Goal: Task Accomplishment & Management: Complete application form

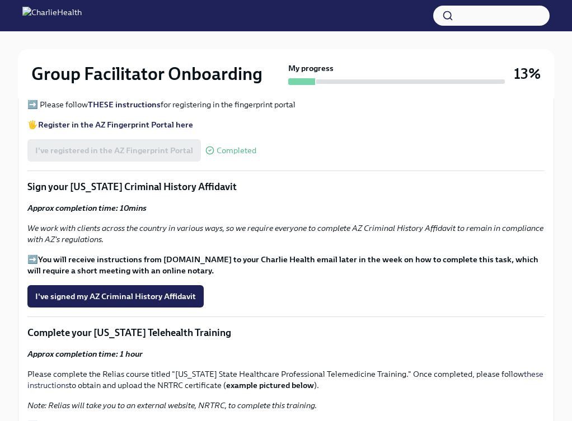
scroll to position [1324, 0]
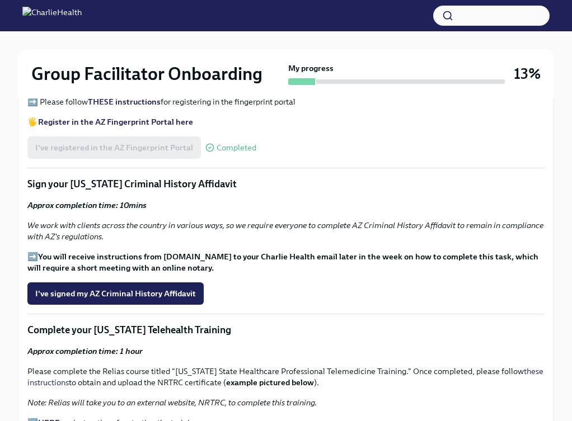
click at [165, 252] on strong "You will receive instructions from [DOMAIN_NAME] to your Charlie Health email l…" at bounding box center [282, 262] width 511 height 21
drag, startPoint x: 161, startPoint y: 246, endPoint x: 195, endPoint y: 247, distance: 33.6
click at [195, 252] on strong "You will receive instructions from [DOMAIN_NAME] to your Charlie Health email l…" at bounding box center [282, 262] width 511 height 21
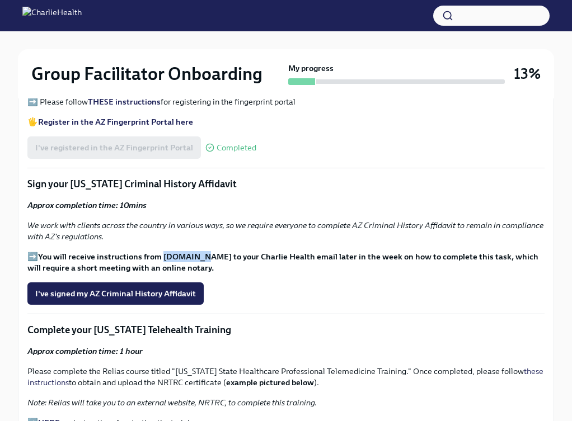
copy strong "[DOMAIN_NAME]"
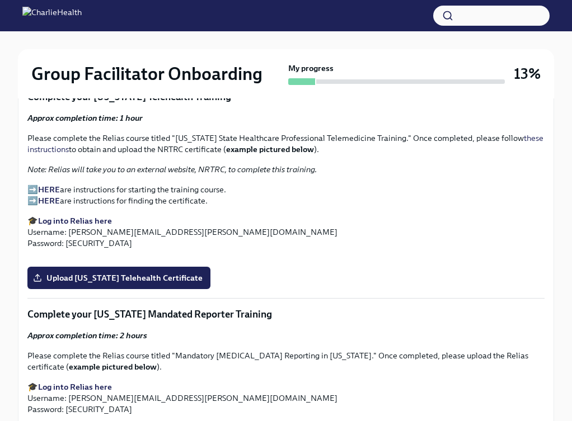
scroll to position [1560, 0]
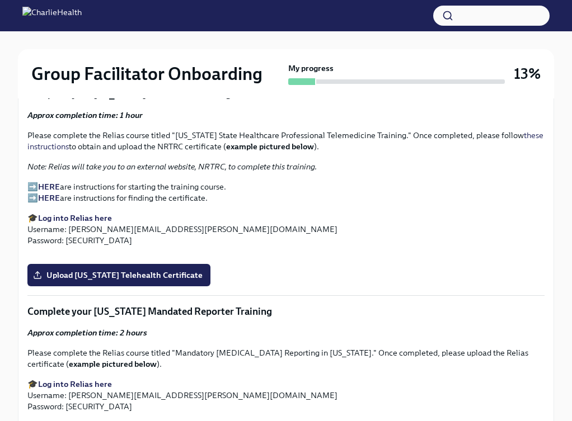
click at [53, 213] on strong "Log into Relias here" at bounding box center [75, 218] width 74 height 10
click at [51, 182] on strong "HERE" at bounding box center [49, 187] width 22 height 10
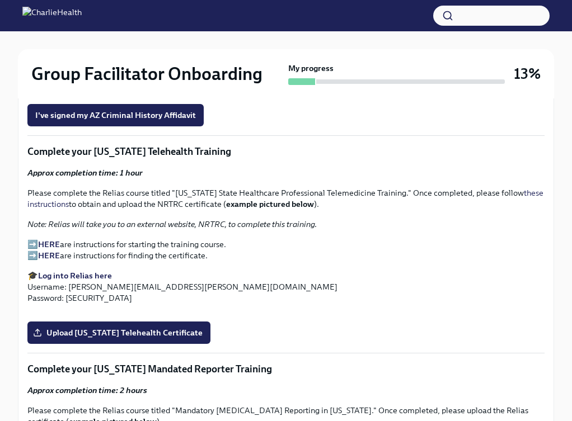
scroll to position [1504, 0]
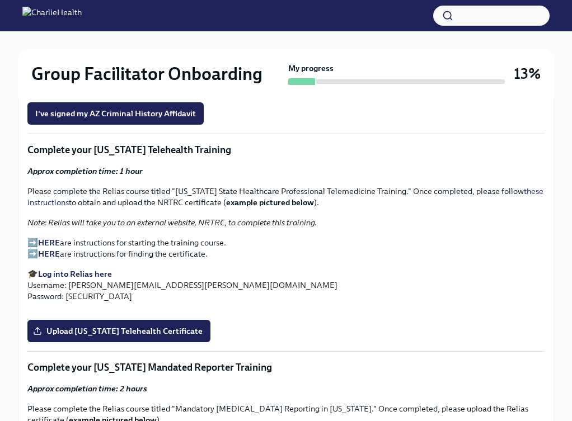
click at [172, 186] on p "Please complete the Relias course titled "[US_STATE] State Healthcare Professio…" at bounding box center [285, 197] width 517 height 22
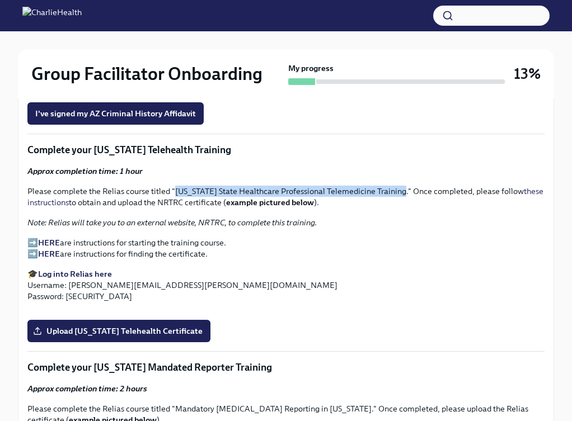
drag, startPoint x: 176, startPoint y: 180, endPoint x: 402, endPoint y: 183, distance: 226.7
click at [402, 186] on p "Please complete the Relias course titled "[US_STATE] State Healthcare Professio…" at bounding box center [285, 197] width 517 height 22
copy p "[US_STATE] State Healthcare Professional Telemedicine Training"
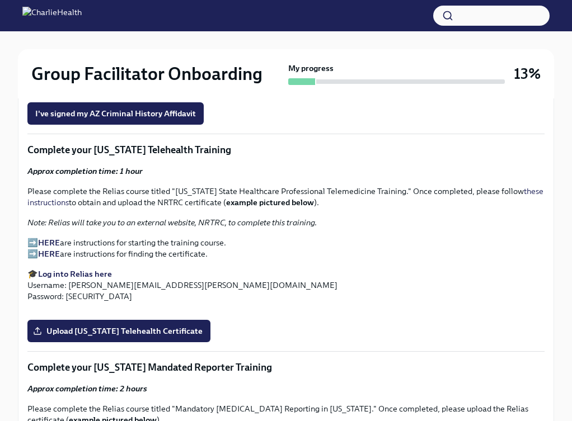
click at [181, 190] on p "Please complete the Relias course titled "[US_STATE] State Healthcare Professio…" at bounding box center [285, 197] width 517 height 22
copy p "NRTRC"
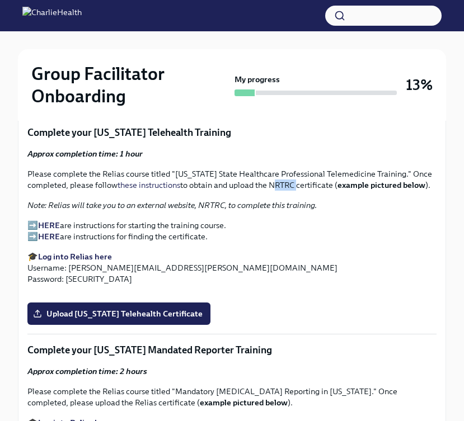
scroll to position [1476, 0]
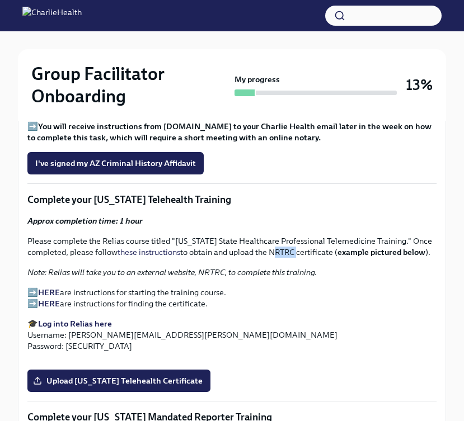
click at [51, 301] on strong "HERE" at bounding box center [49, 304] width 22 height 10
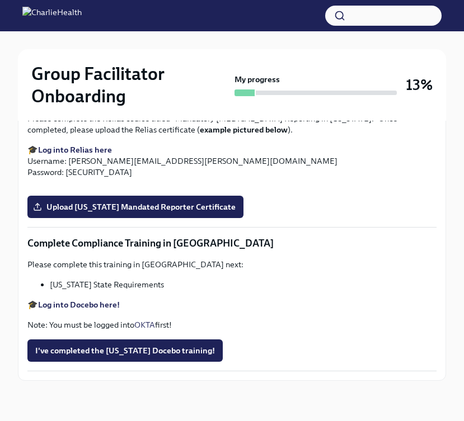
scroll to position [1937, 0]
click at [149, 46] on span "Upload [US_STATE] Telehealth Certificate" at bounding box center [118, 40] width 167 height 11
click at [0, 0] on input "Upload [US_STATE] Telehealth Certificate" at bounding box center [0, 0] width 0 height 0
click at [180, 213] on span "Upload [US_STATE] Mandated Reporter Certificate" at bounding box center [135, 206] width 200 height 11
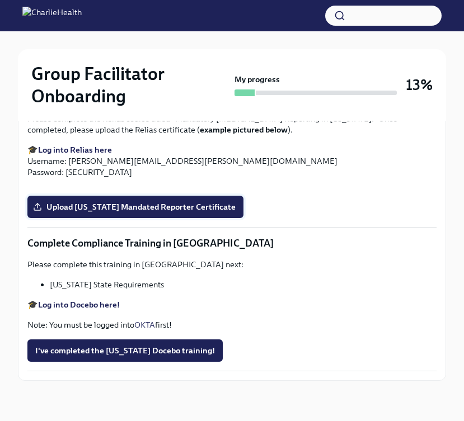
click at [0, 0] on input "Upload [US_STATE] Mandated Reporter Certificate" at bounding box center [0, 0] width 0 height 0
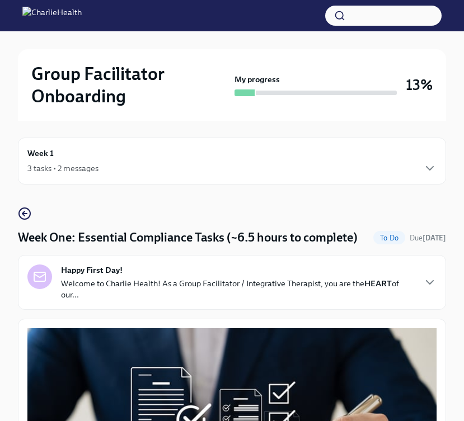
scroll to position [0, 0]
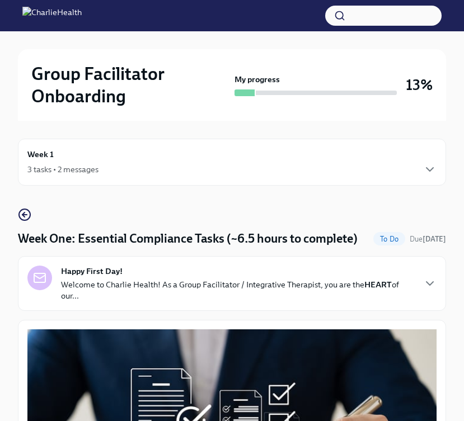
click at [250, 173] on div "3 tasks • 2 messages" at bounding box center [231, 169] width 409 height 13
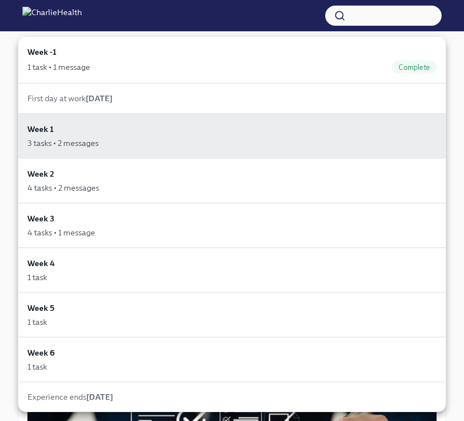
click at [454, 60] on div at bounding box center [232, 210] width 464 height 421
